Goal: Task Accomplishment & Management: Complete application form

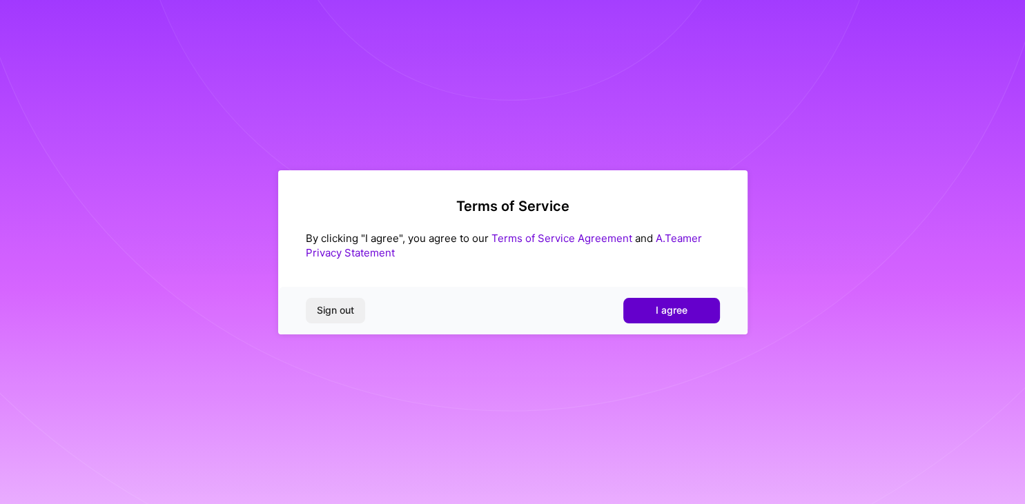
click at [678, 310] on span "I agree" at bounding box center [671, 311] width 32 height 14
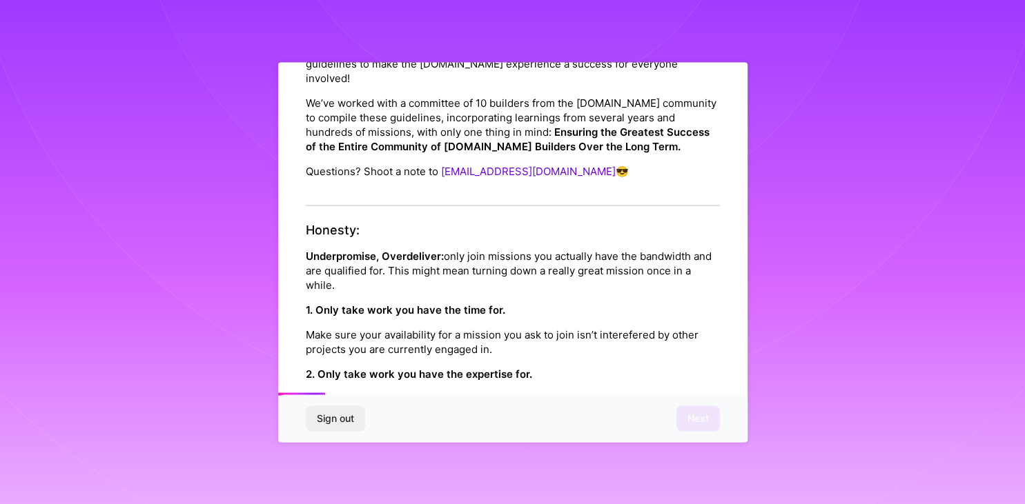
scroll to position [217, 0]
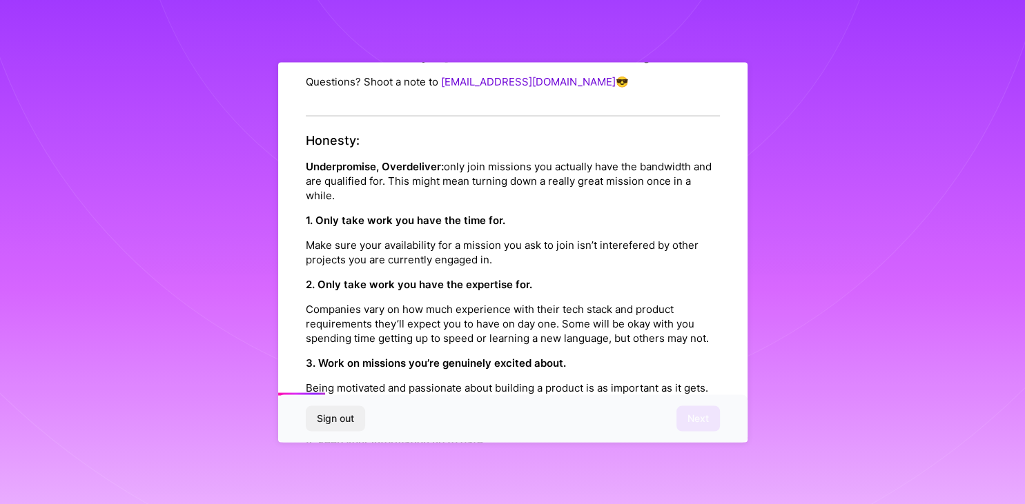
drag, startPoint x: 487, startPoint y: 355, endPoint x: 491, endPoint y: 448, distance: 93.2
click at [491, 450] on div "Honesty: Underpromise, Overdeliver: only join missions you actually have the ba…" at bounding box center [513, 324] width 414 height 383
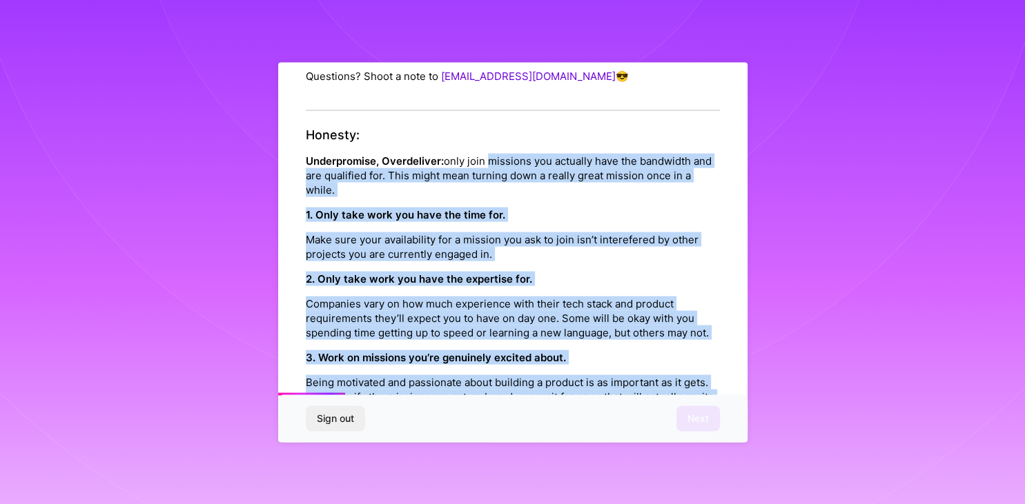
click at [470, 249] on div "Honesty: Underpromise, Overdeliver: only join missions you actually have the ba…" at bounding box center [513, 319] width 414 height 383
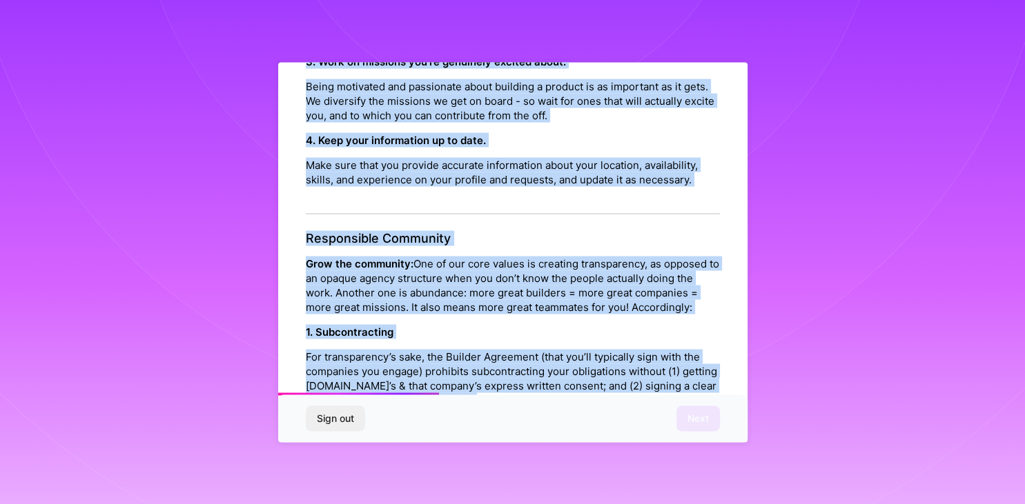
drag, startPoint x: 442, startPoint y: 222, endPoint x: 484, endPoint y: 437, distance: 218.7
click at [485, 448] on div "Platform Code of Conduct This is the [DOMAIN_NAME] Platform Code of Conduct! We…" at bounding box center [513, 489] width 414 height 1825
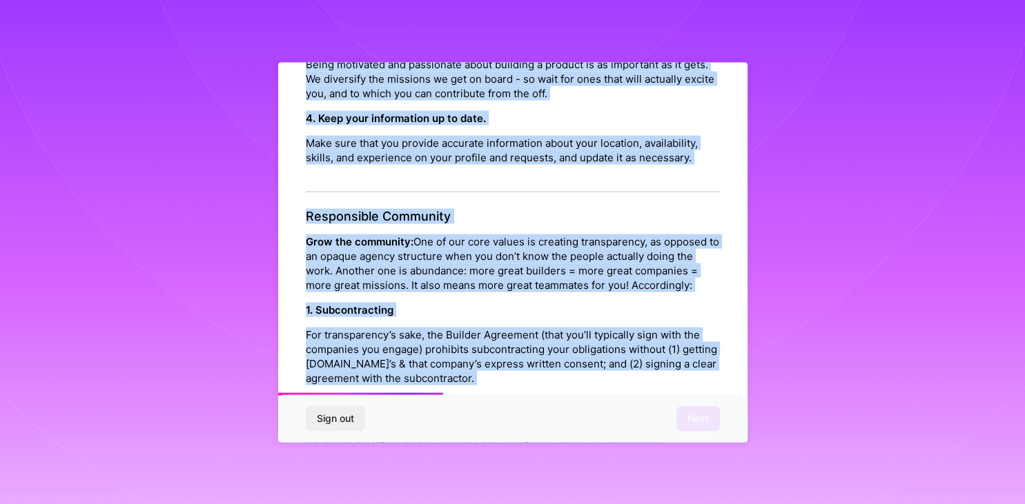
click at [480, 135] on p "Make sure that you provide accurate information about your location, availabili…" at bounding box center [513, 149] width 414 height 29
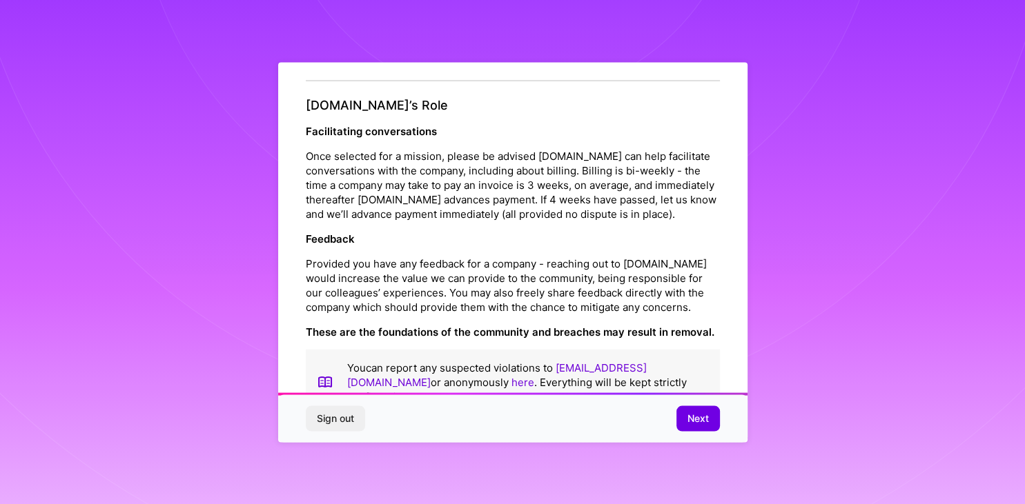
scroll to position [1517, 0]
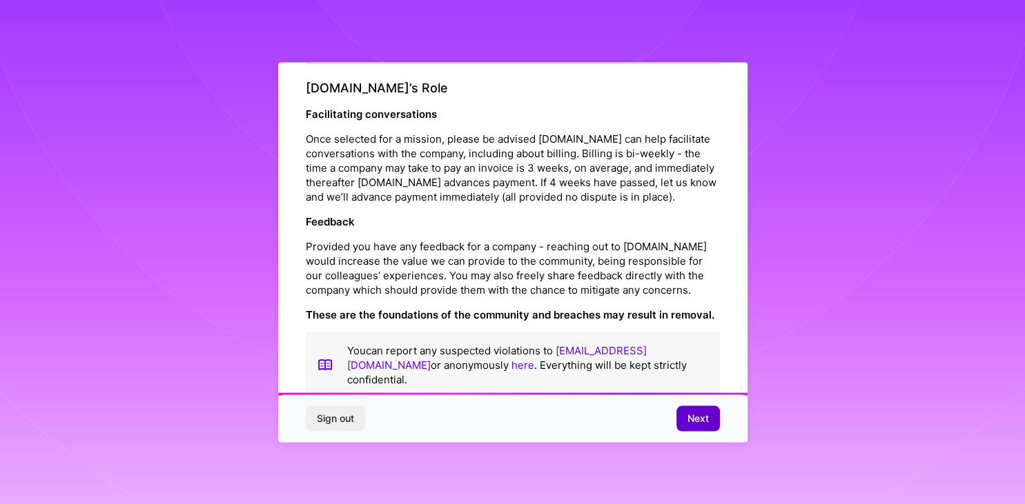
click at [700, 419] on span "Next" at bounding box center [697, 419] width 21 height 14
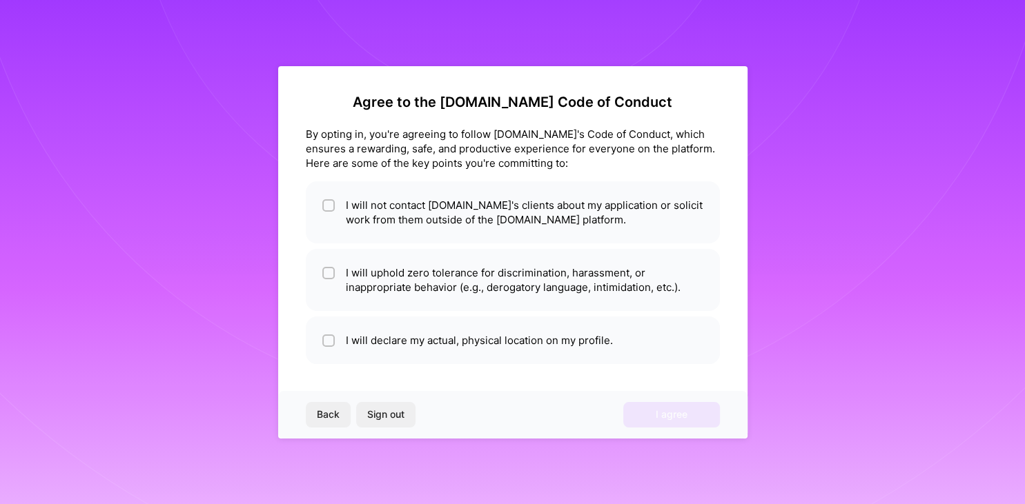
scroll to position [0, 0]
click at [540, 223] on li "I will not contact [DOMAIN_NAME]'s clients about my application or solicit work…" at bounding box center [513, 212] width 414 height 62
checkbox input "true"
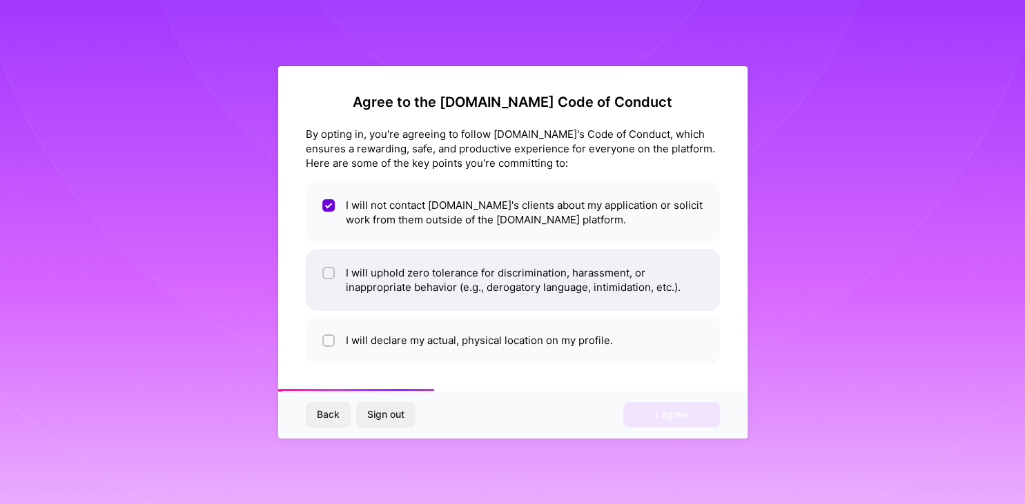
click at [484, 283] on li "I will uphold zero tolerance for discrimination, harassment, or inappropriate b…" at bounding box center [513, 280] width 414 height 62
checkbox input "true"
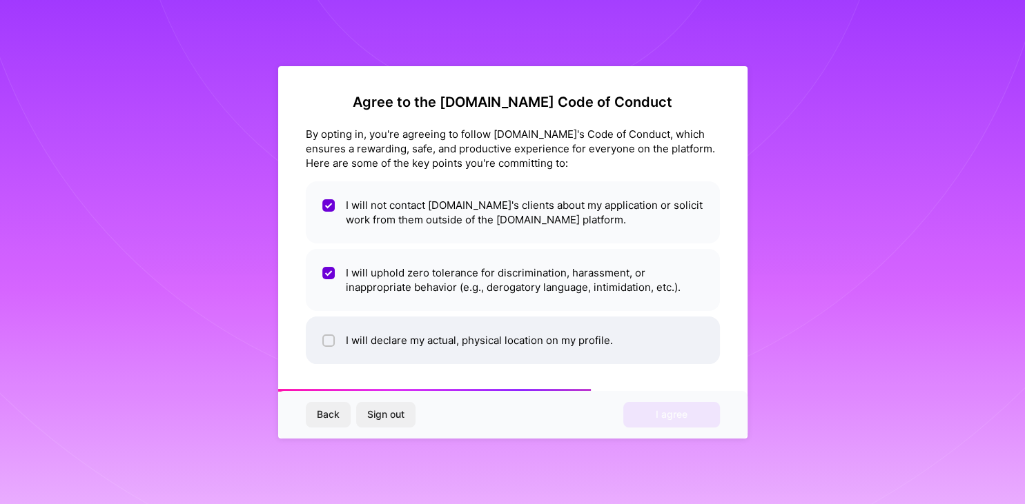
click at [535, 342] on li "I will declare my actual, physical location on my profile." at bounding box center [513, 341] width 414 height 48
checkbox input "true"
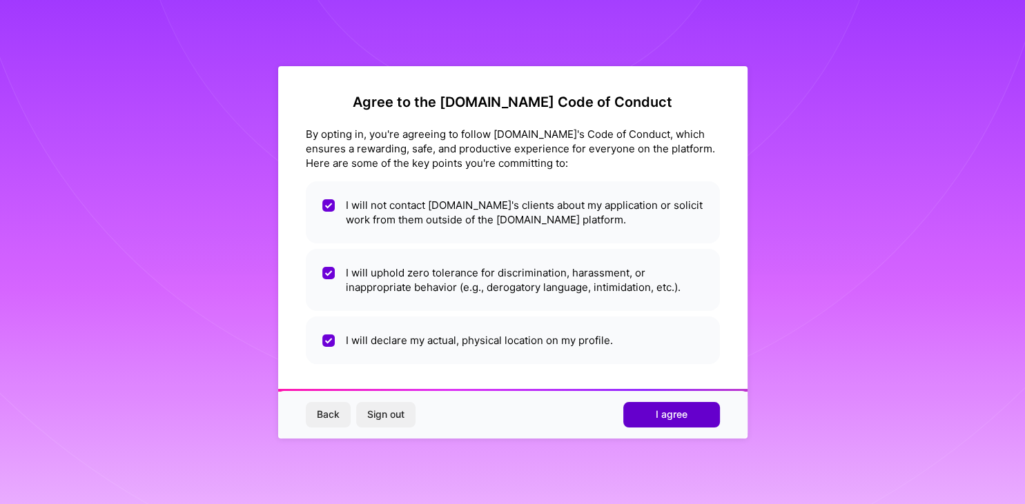
click at [670, 411] on span "I agree" at bounding box center [671, 415] width 32 height 14
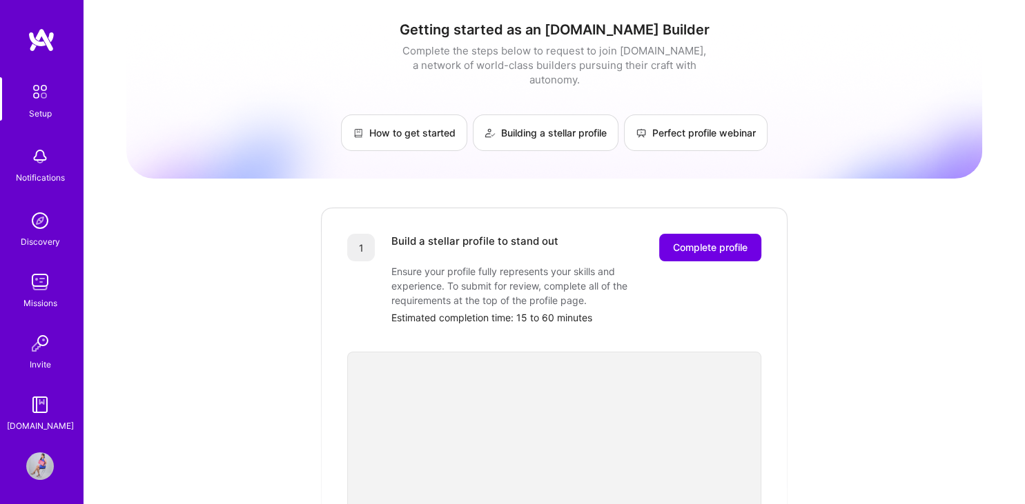
click at [40, 464] on img at bounding box center [40, 467] width 28 height 28
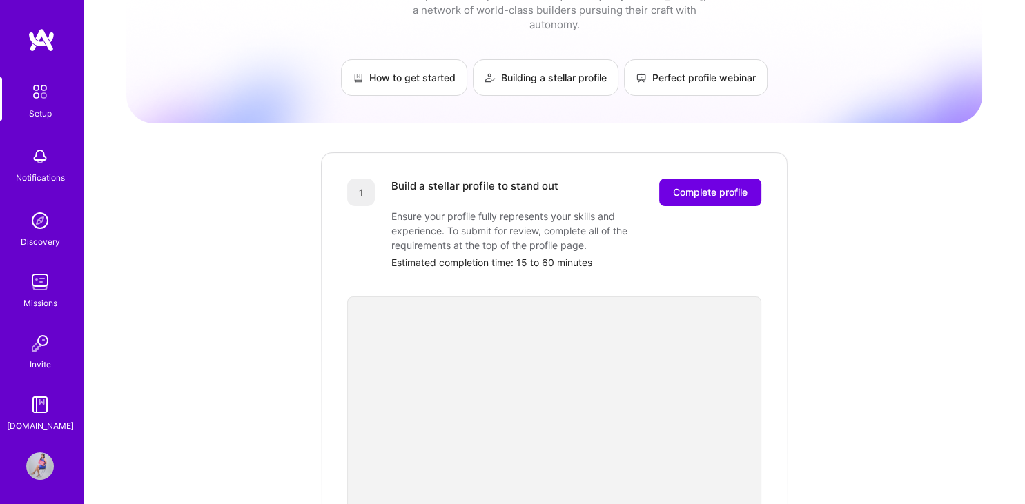
scroll to position [58, 0]
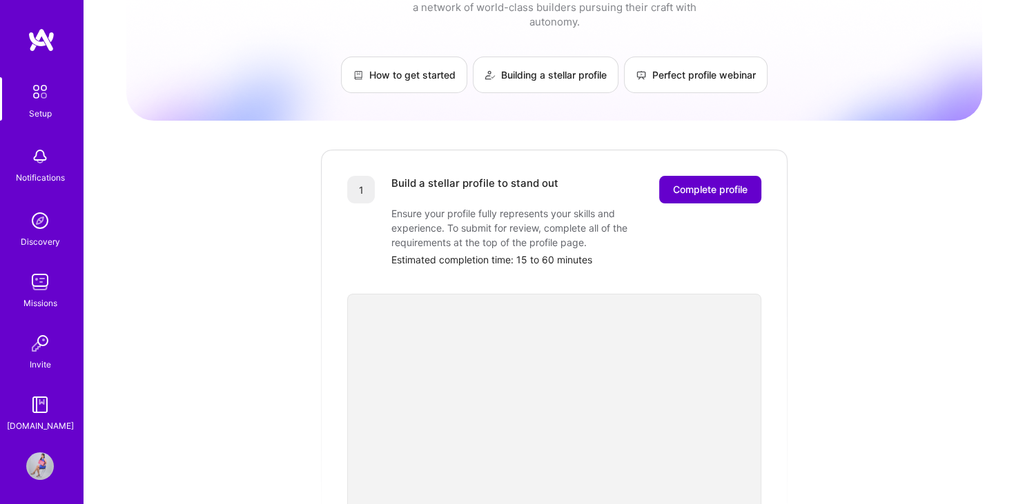
click at [705, 183] on span "Complete profile" at bounding box center [710, 190] width 75 height 14
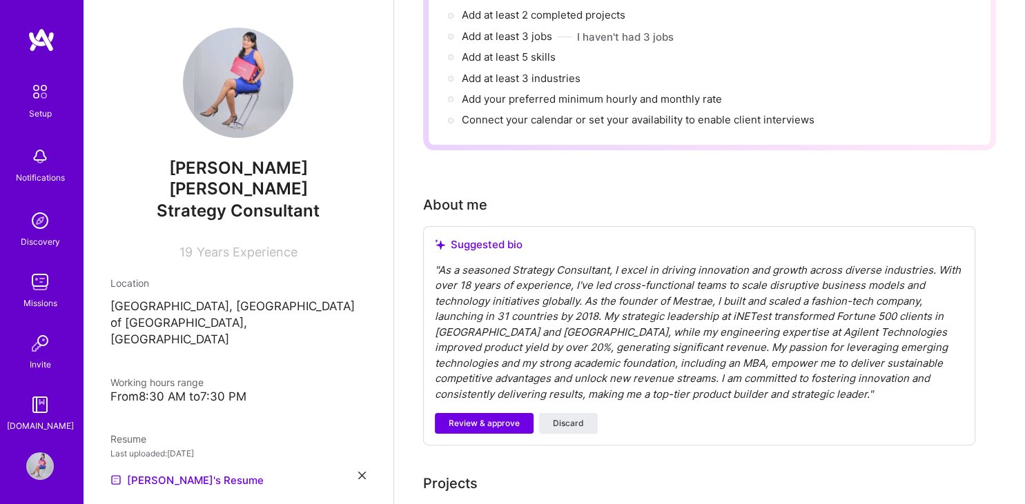
scroll to position [203, 0]
click at [200, 390] on div "From 8:30 AM to 7:30 PM" at bounding box center [237, 397] width 255 height 14
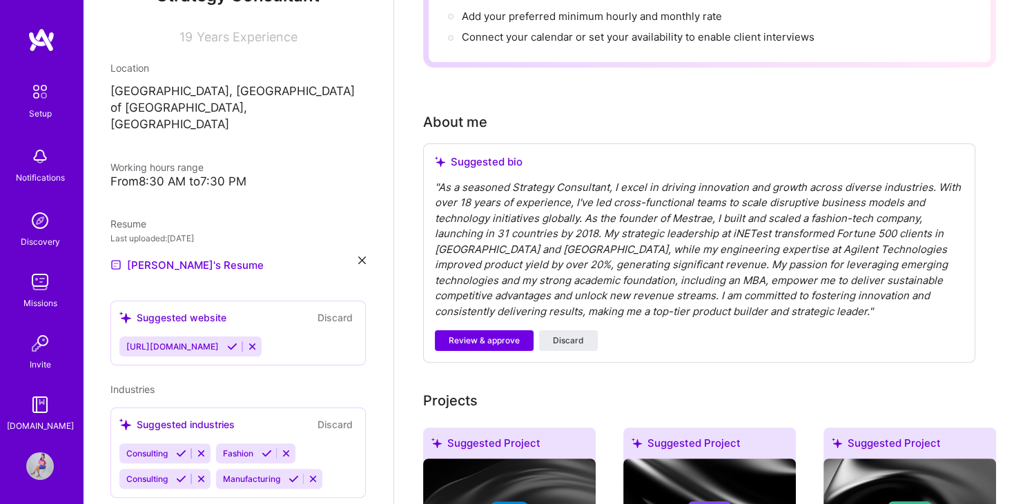
scroll to position [244, 0]
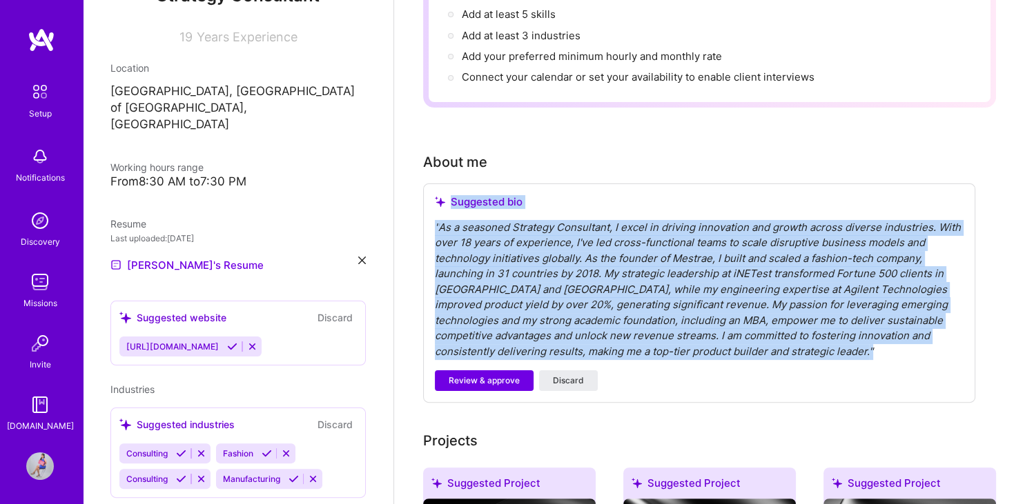
drag, startPoint x: 727, startPoint y: 333, endPoint x: 446, endPoint y: 187, distance: 316.0
click at [446, 187] on div "Suggested bio " As a seasoned Strategy Consultant, I excel in driving innovatio…" at bounding box center [699, 294] width 552 height 220
copy div "Suggested bio " As a seasoned Strategy Consultant, I excel in driving innovatio…"
